Goal: Navigation & Orientation: Find specific page/section

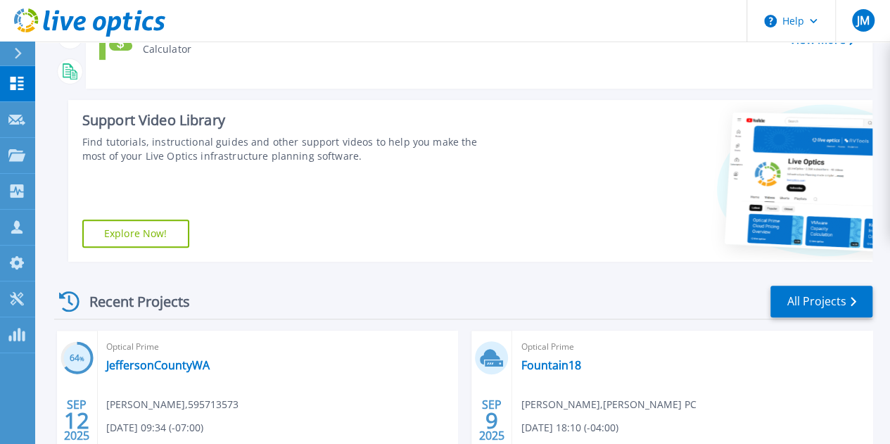
scroll to position [422, 0]
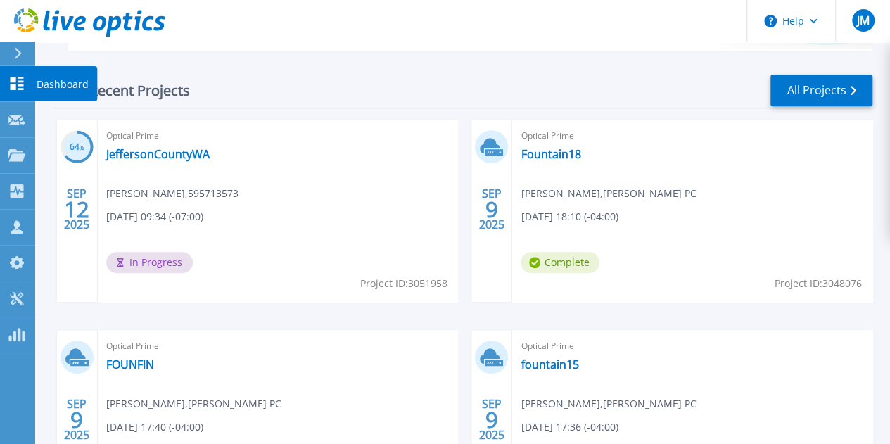
click at [61, 79] on p "Dashboard" at bounding box center [63, 84] width 52 height 37
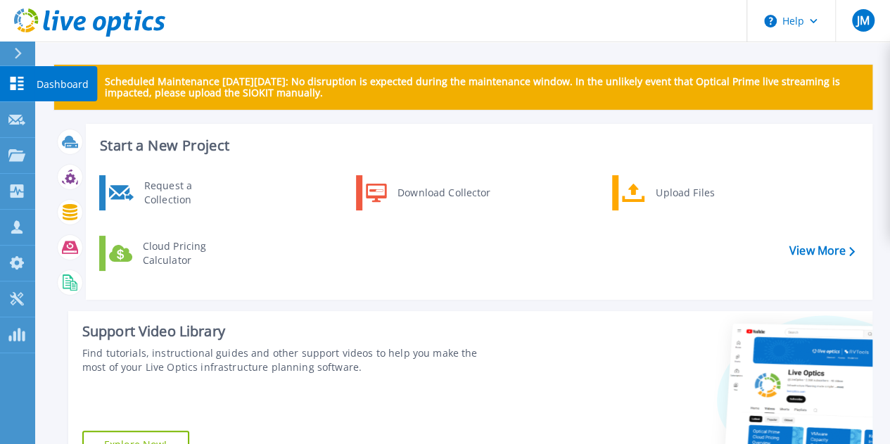
click at [63, 81] on p "Dashboard" at bounding box center [63, 84] width 52 height 37
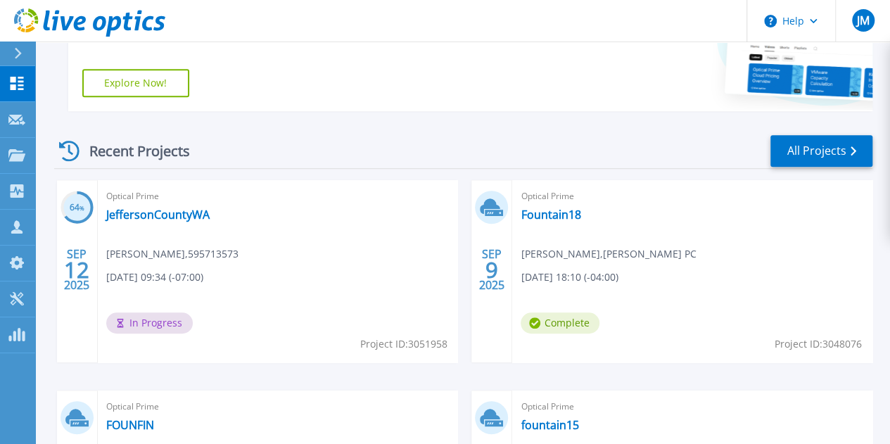
scroll to position [422, 0]
